Goal: Check status: Check status

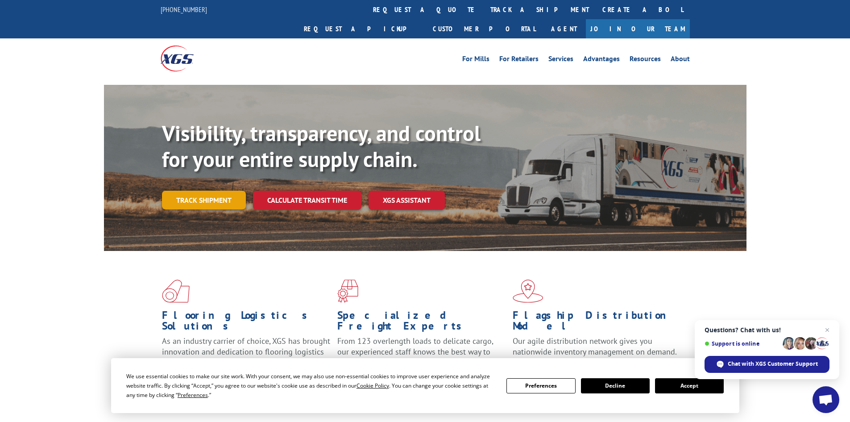
click at [196, 191] on link "Track shipment" at bounding box center [204, 200] width 84 height 19
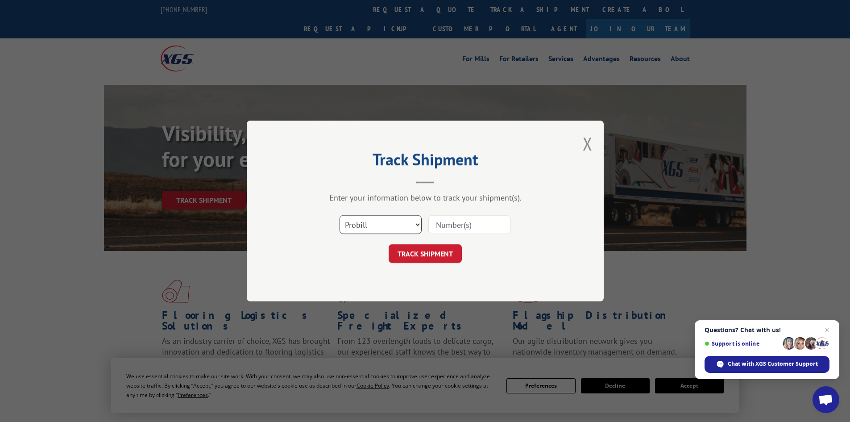
click at [369, 227] on select "Select category... Probill BOL PO" at bounding box center [381, 224] width 82 height 19
select select "bol"
click at [340, 215] on select "Select category... Probill BOL PO" at bounding box center [381, 224] width 82 height 19
click at [444, 228] on input at bounding box center [469, 224] width 82 height 19
paste input "4023317469"
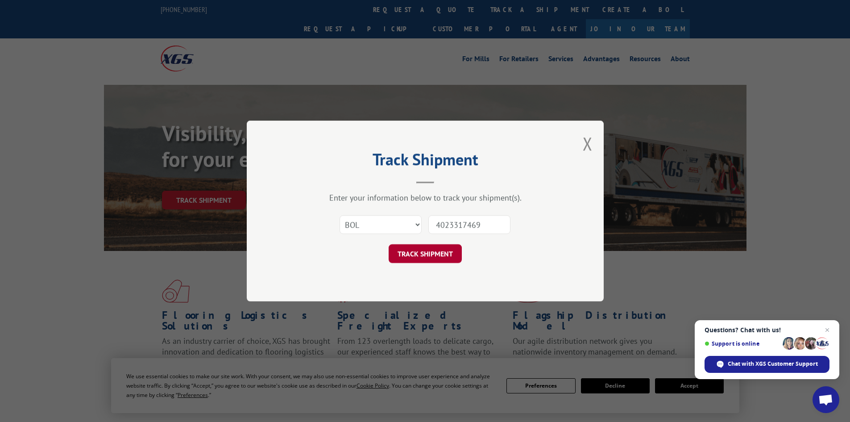
type input "4023317469"
click at [412, 256] on button "TRACK SHIPMENT" at bounding box center [425, 253] width 73 height 19
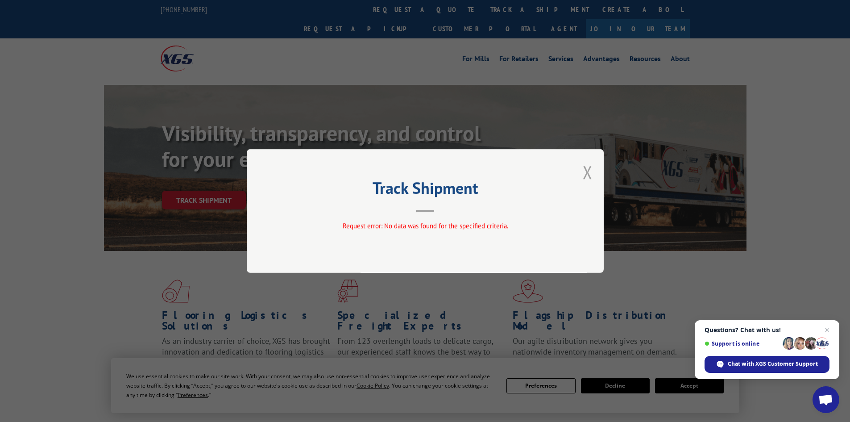
click at [591, 174] on button "Close modal" at bounding box center [588, 172] width 10 height 24
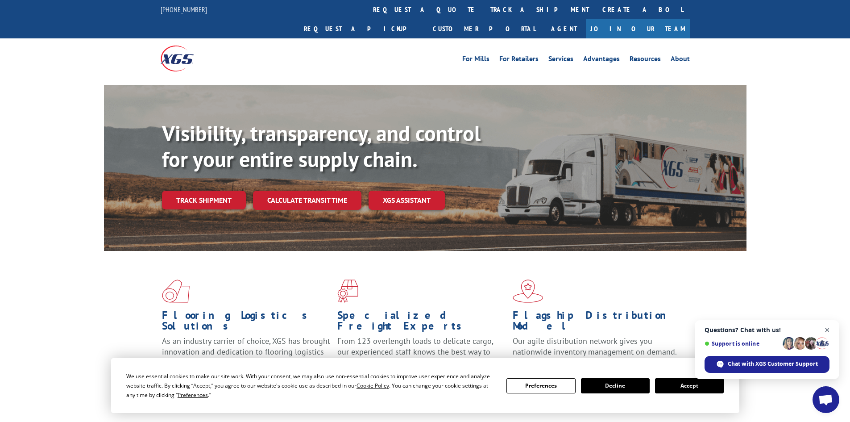
click at [828, 327] on span "Close chat" at bounding box center [827, 329] width 11 height 11
